Goal: Task Accomplishment & Management: Complete application form

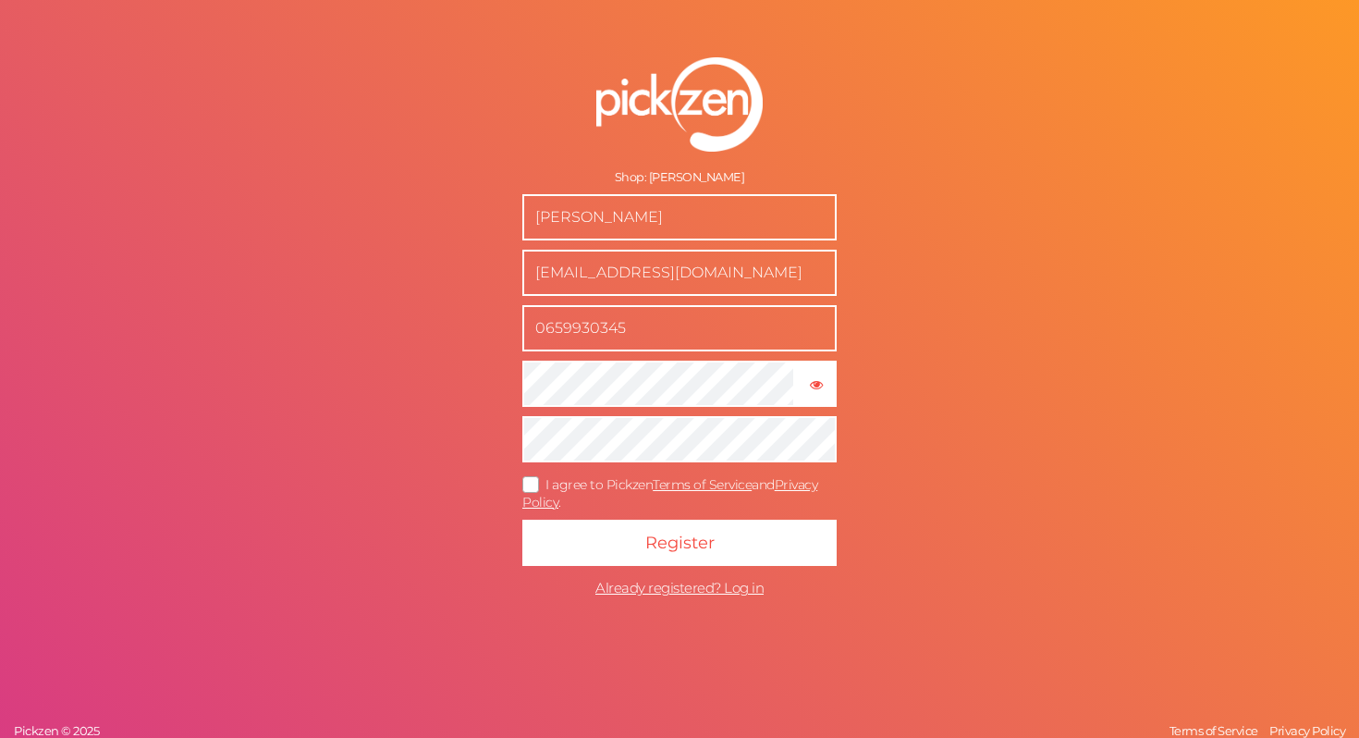
click at [601, 481] on span "I agree to Pickzen Terms of Service and Privacy Policy ." at bounding box center [669, 493] width 295 height 34
click at [0, 0] on input "I agree to Pickzen Terms of Service and Privacy Policy ." at bounding box center [0, 0] width 0 height 0
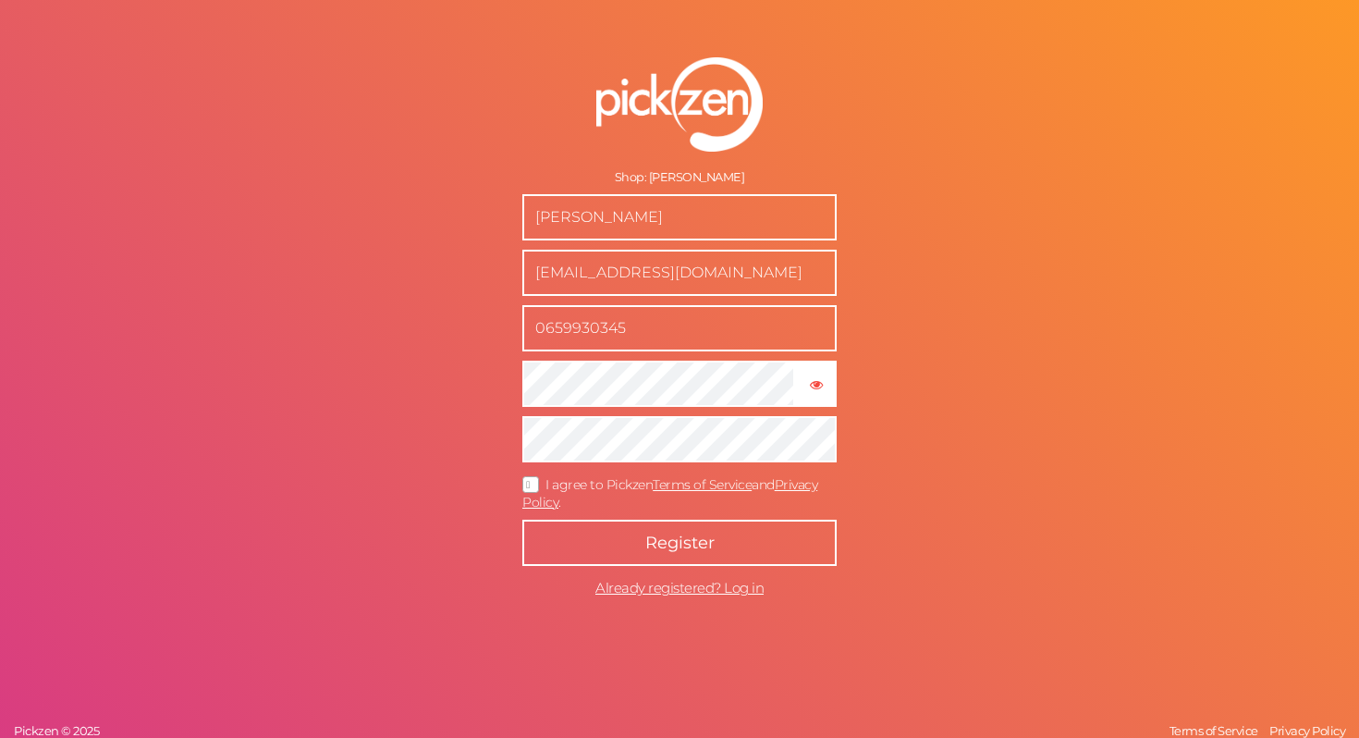
click at [589, 535] on button "Register" at bounding box center [679, 543] width 314 height 46
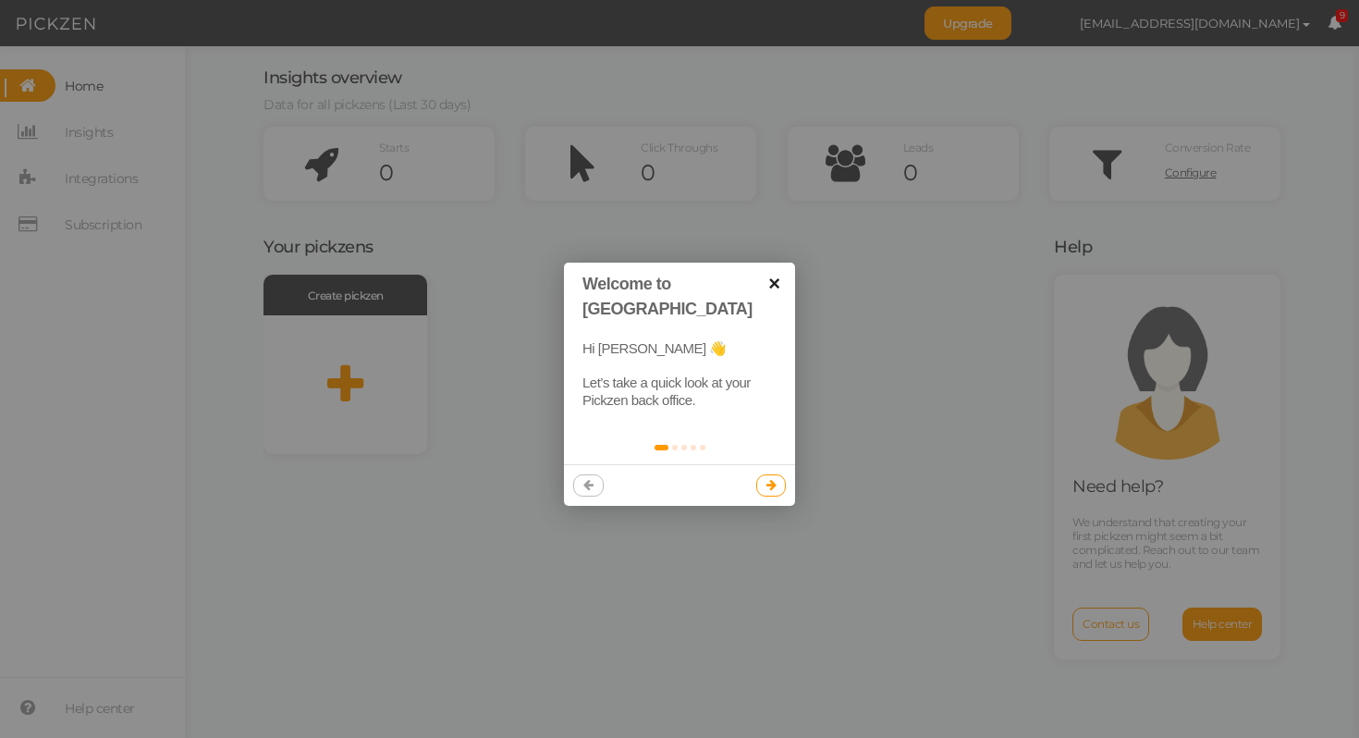
click at [774, 289] on link "×" at bounding box center [775, 284] width 42 height 42
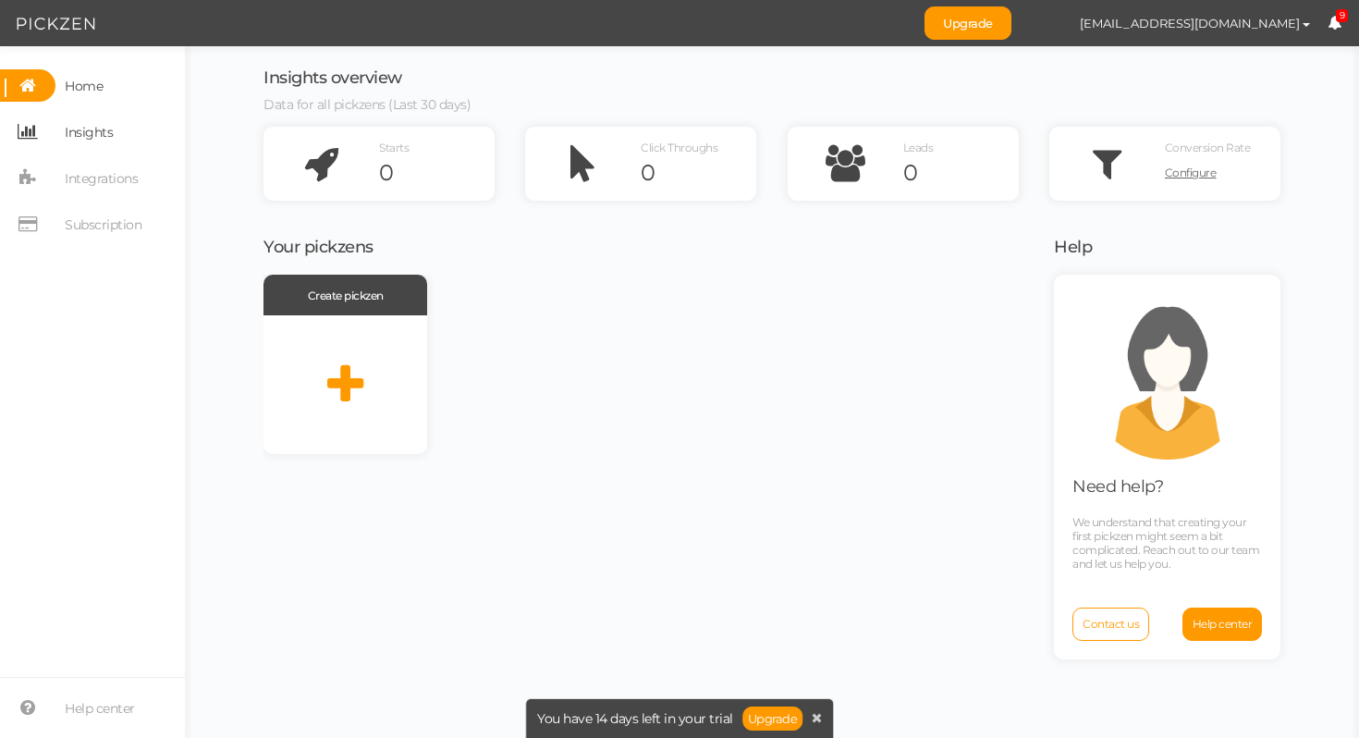
click at [117, 130] on link "Insights" at bounding box center [92, 132] width 185 height 32
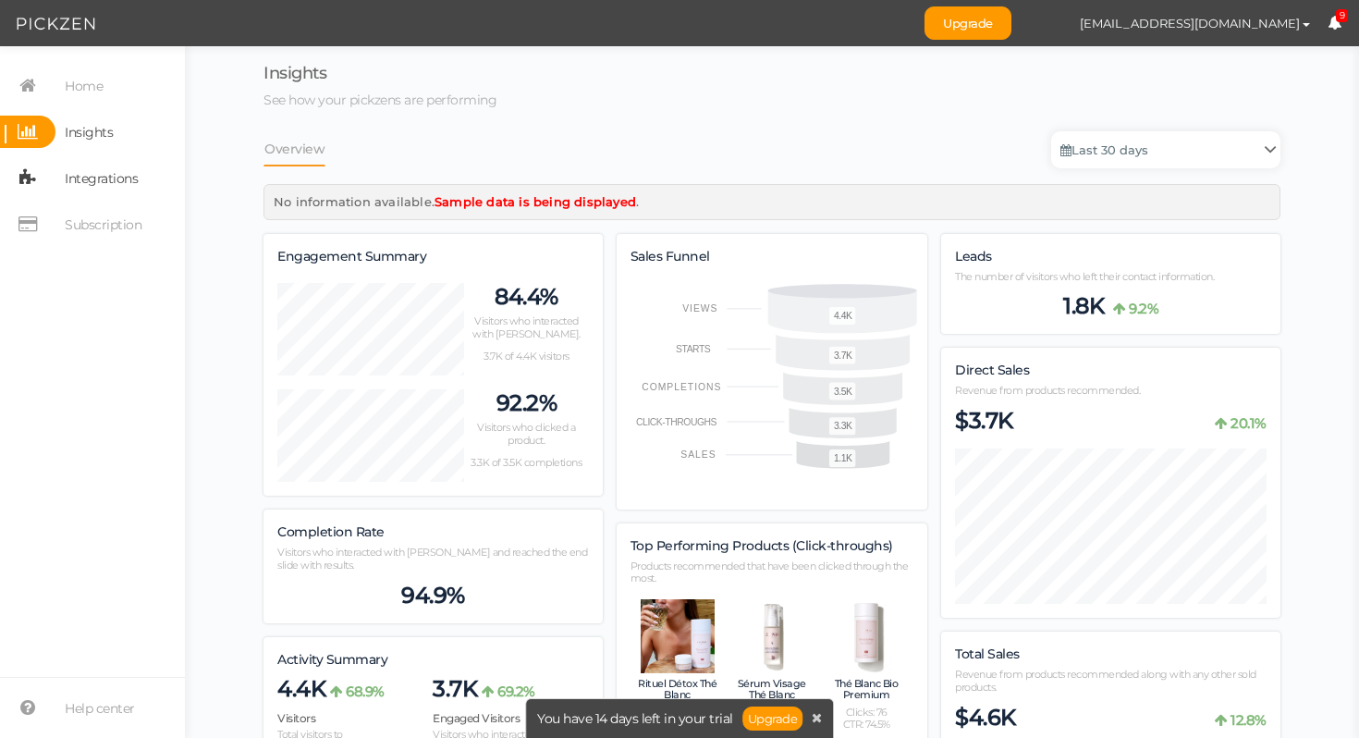
scroll to position [1975, 1017]
